Goal: Find specific page/section: Find specific page/section

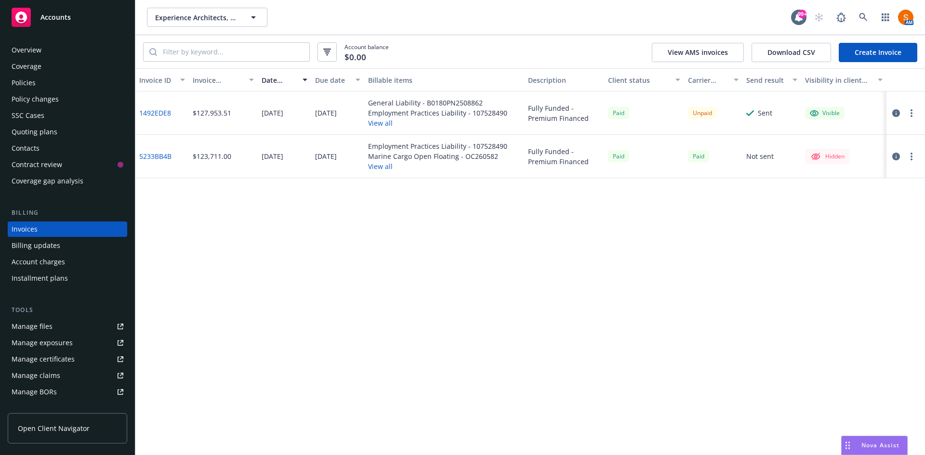
scroll to position [53, 0]
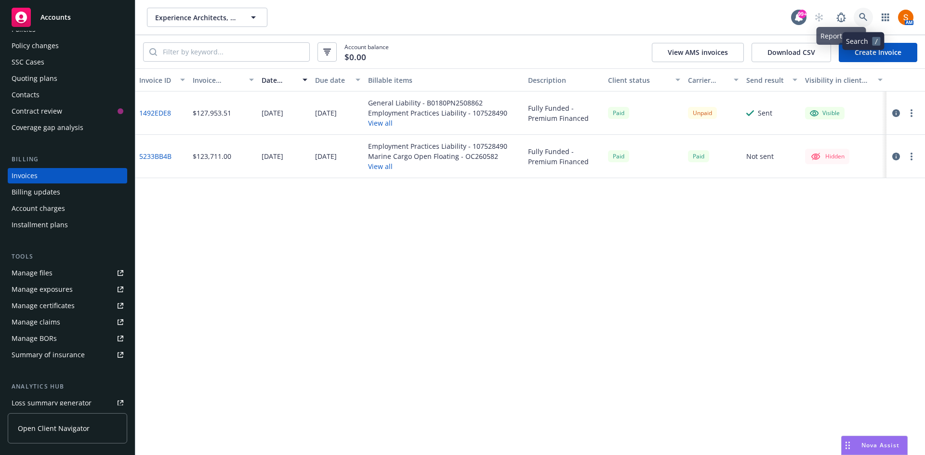
click at [859, 13] on link at bounding box center [863, 17] width 19 height 19
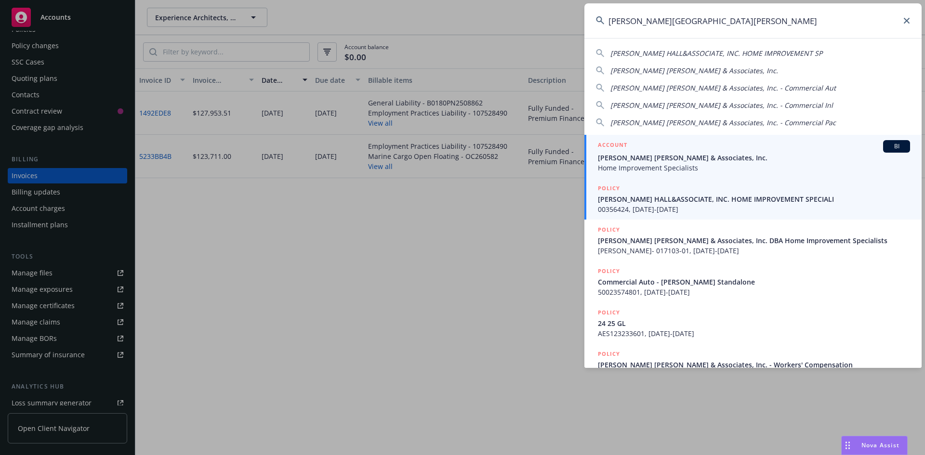
type input "[PERSON_NAME][GEOGRAPHIC_DATA][PERSON_NAME]"
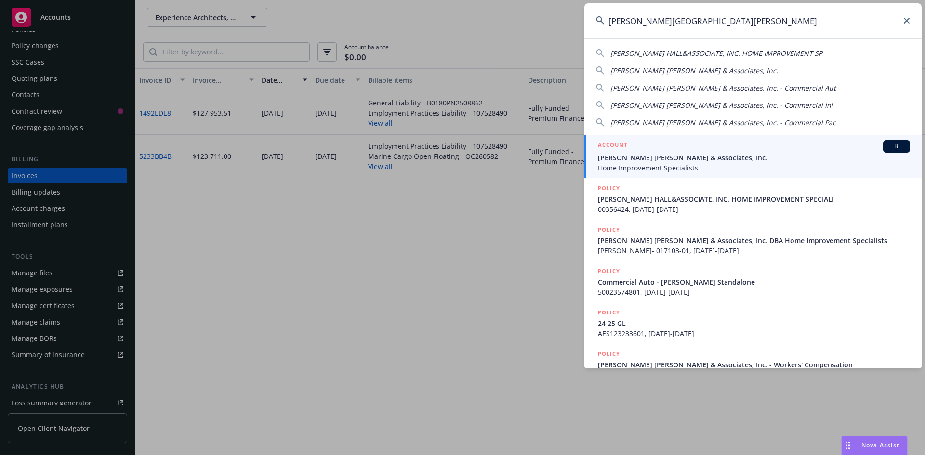
click at [659, 168] on span "Home Improvement Specialists" at bounding box center [754, 168] width 312 height 10
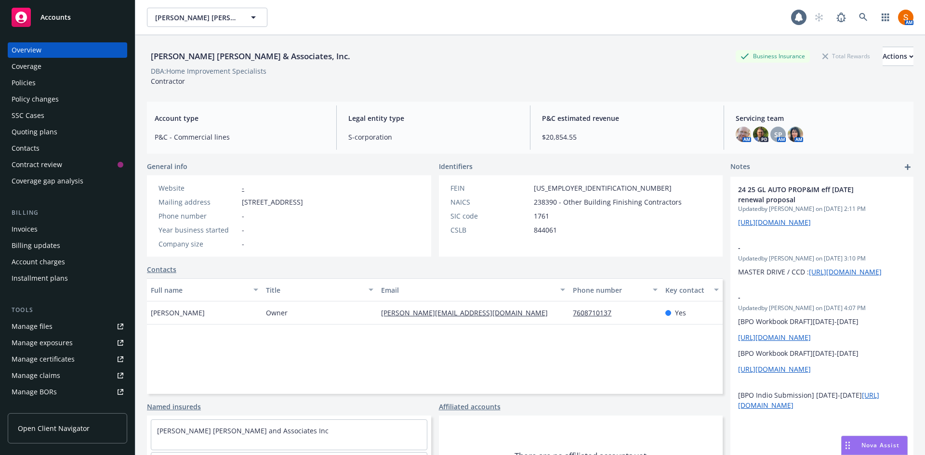
click at [69, 88] on div "Policies" at bounding box center [68, 82] width 112 height 15
